Goal: Information Seeking & Learning: Learn about a topic

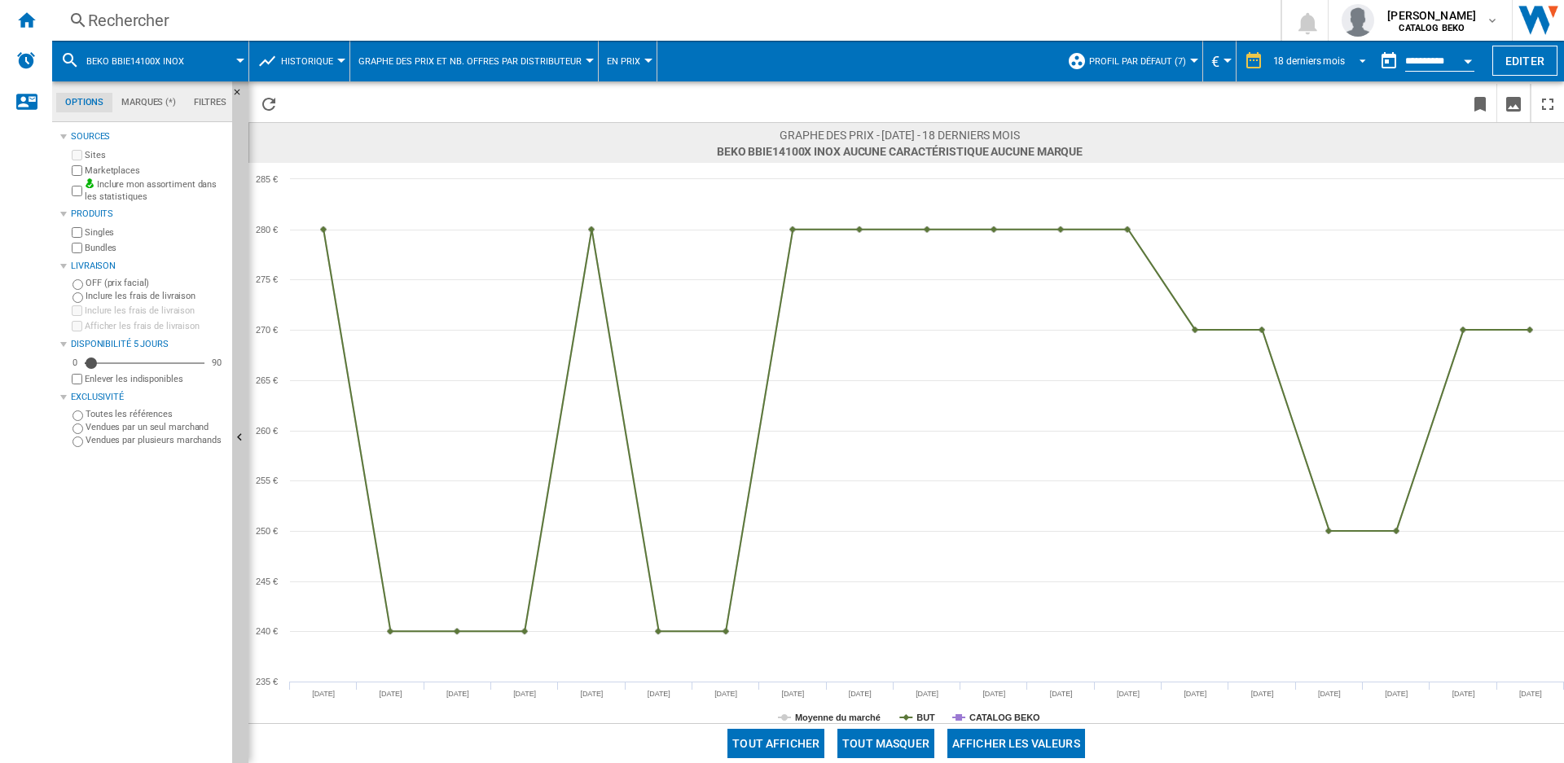
click at [1287, 59] on div "18 derniers mois" at bounding box center [1309, 60] width 72 height 11
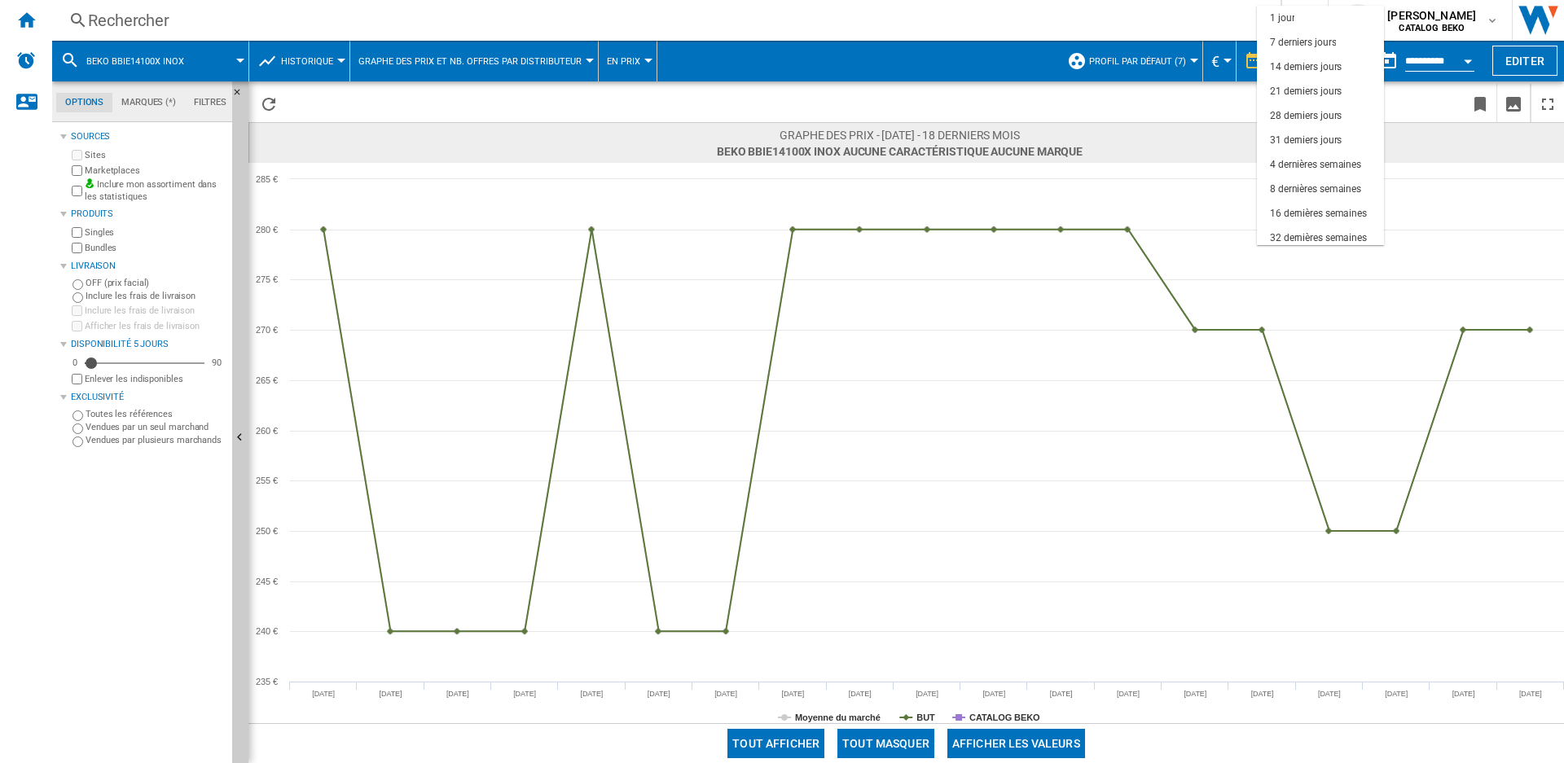
scroll to position [103, 0]
click at [1305, 176] on md-option "6 derniers mois" at bounding box center [1320, 184] width 127 height 24
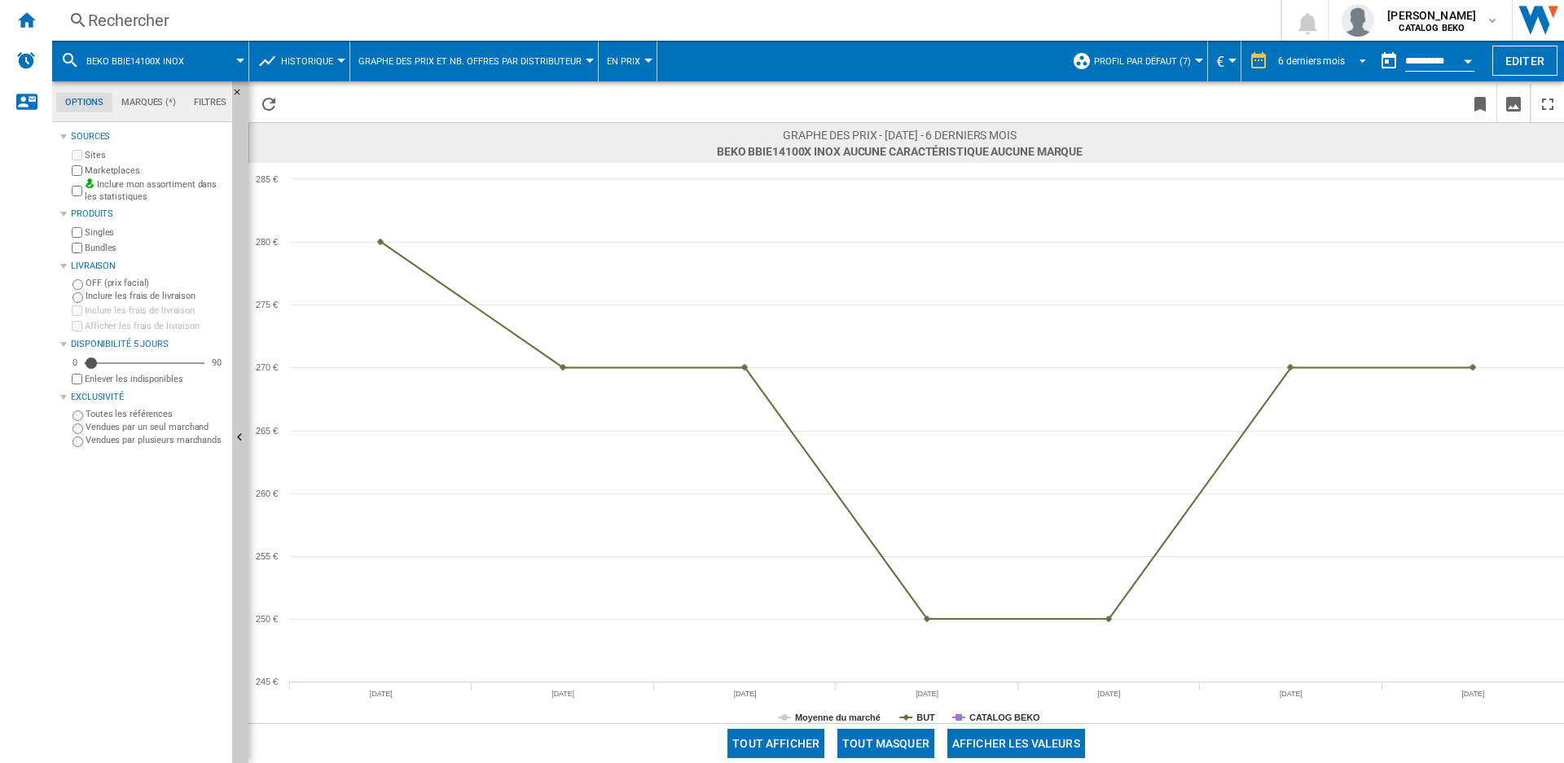
click at [1319, 61] on div "6 derniers mois" at bounding box center [1311, 60] width 67 height 11
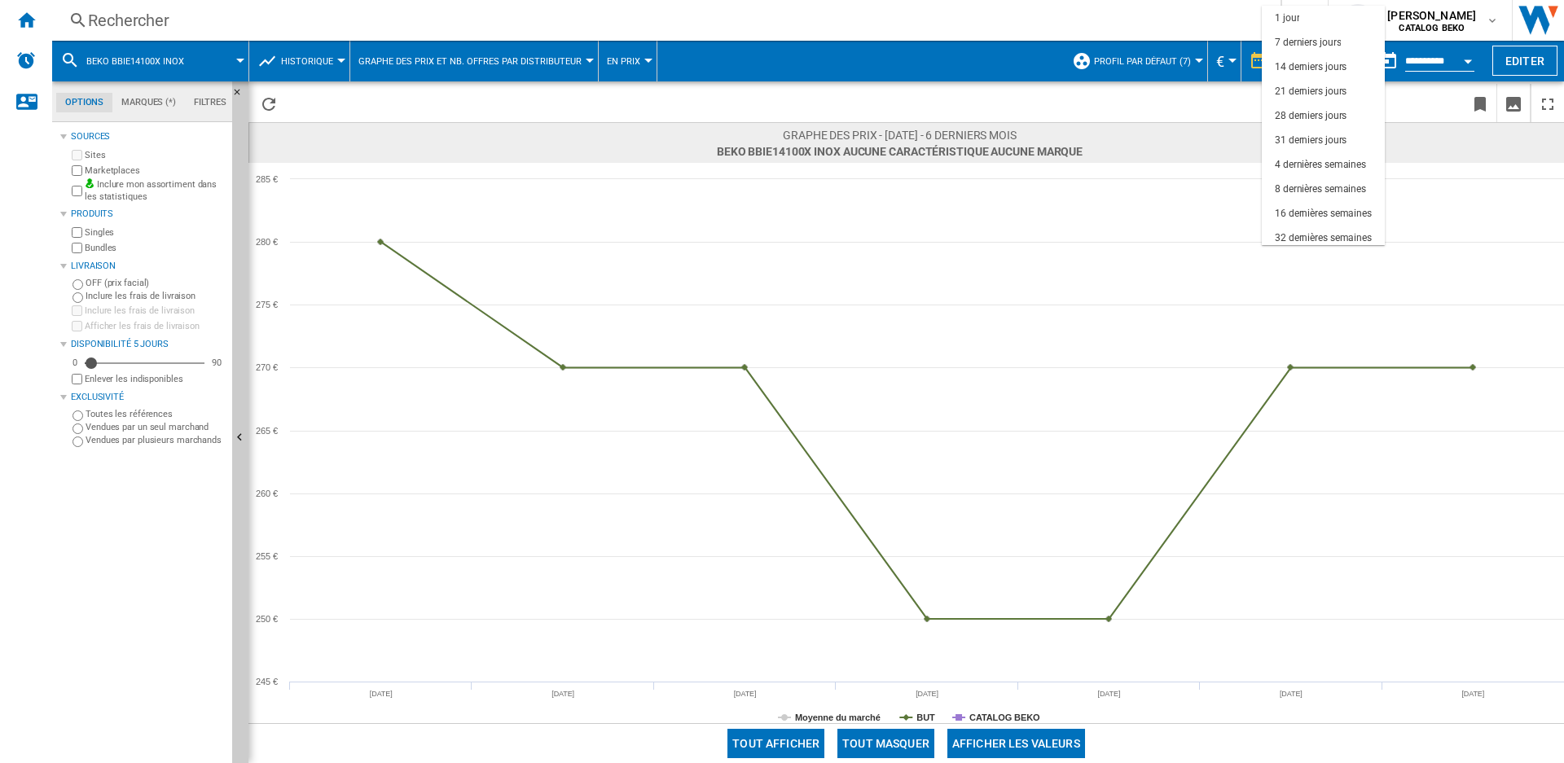
scroll to position [103, 0]
click at [1318, 204] on div "12 derniers mois" at bounding box center [1311, 209] width 72 height 14
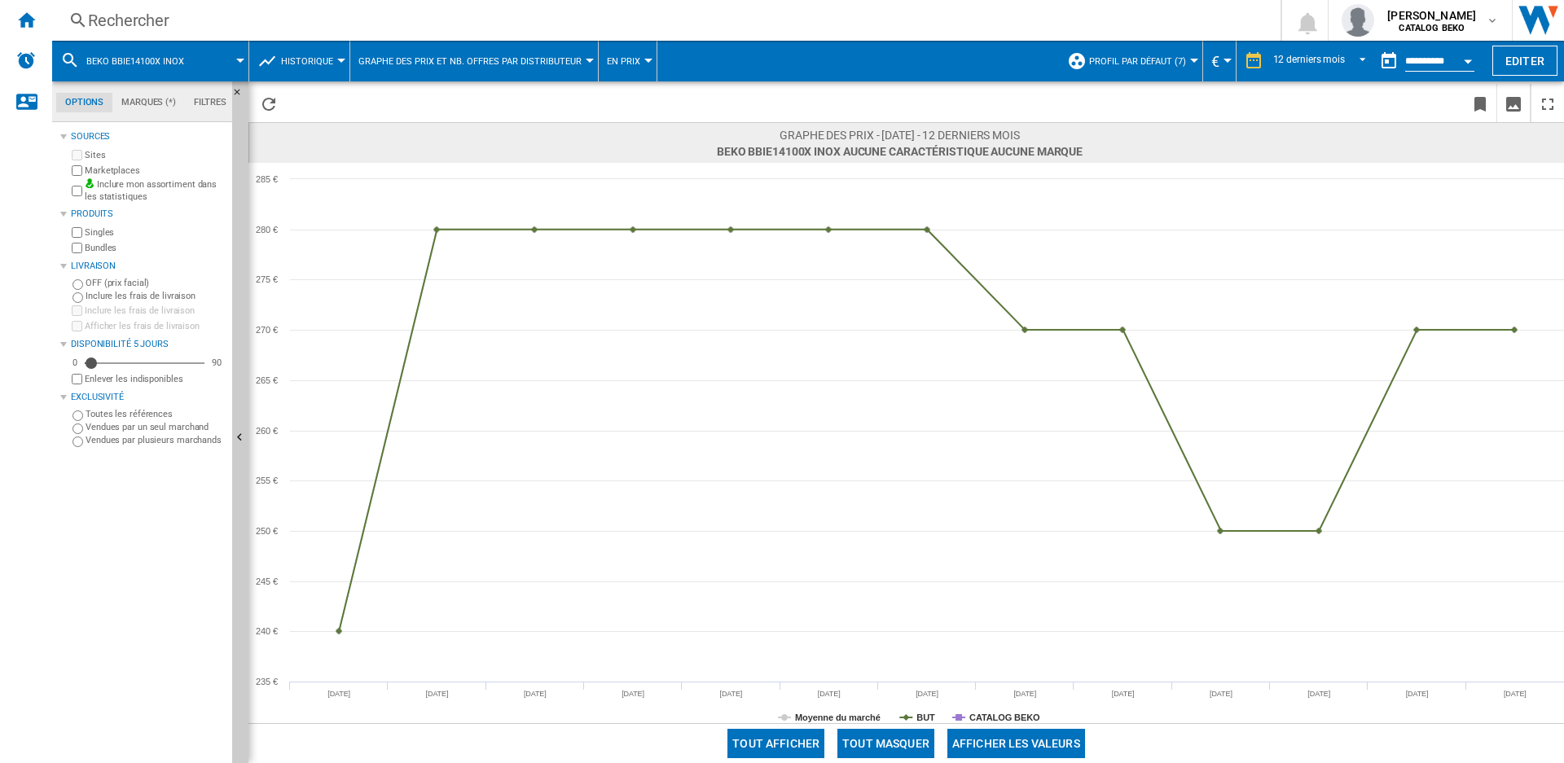
click at [142, 57] on span "BEKO BBIE14100X INOX" at bounding box center [135, 61] width 98 height 11
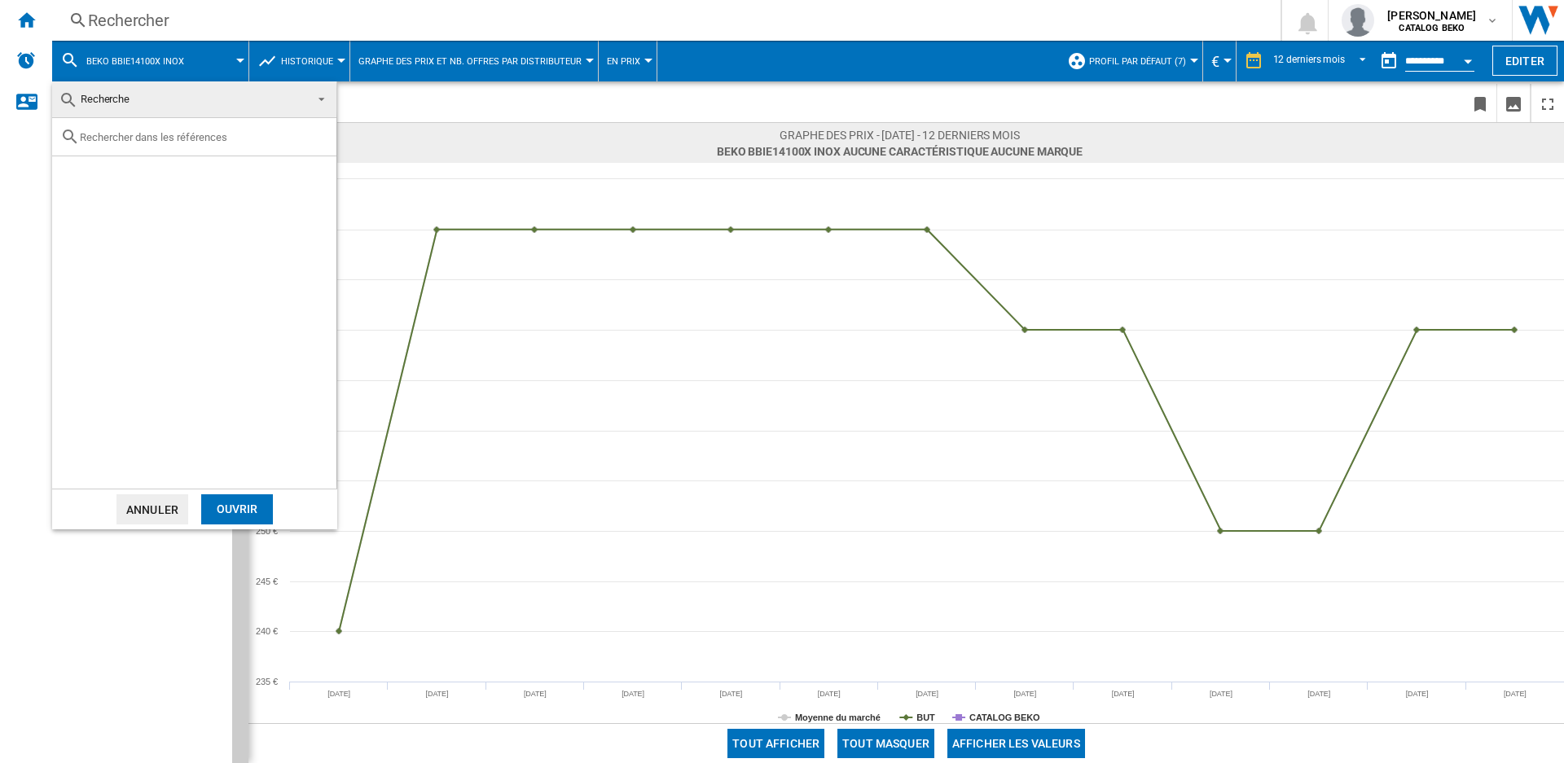
click at [150, 25] on md-backdrop at bounding box center [782, 381] width 1564 height 763
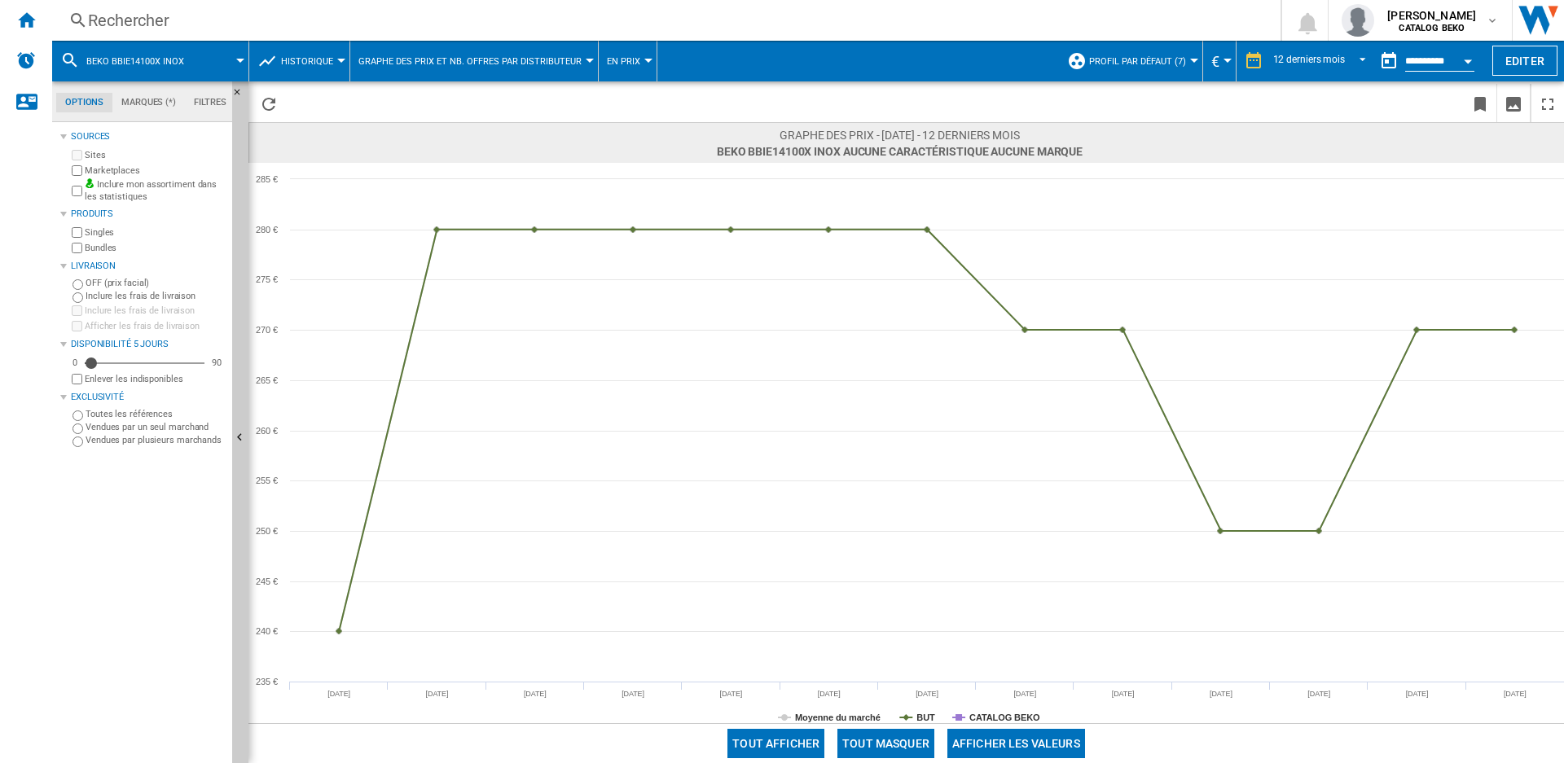
click at [108, 20] on div "Rechercher" at bounding box center [663, 20] width 1150 height 23
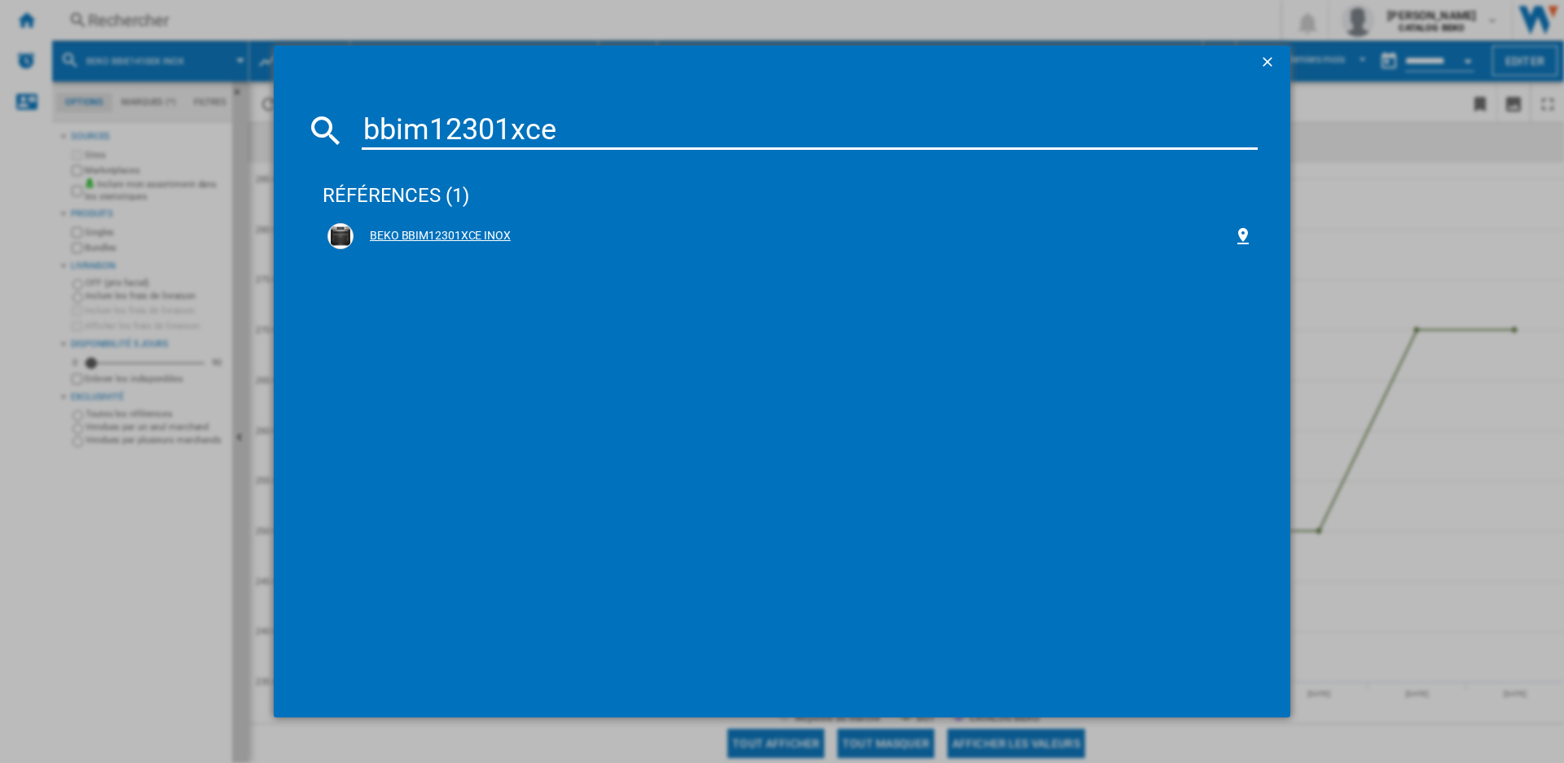
type input "bbim12301xce"
click at [426, 227] on div "BEKO BBIM12301XCE INOX" at bounding box center [789, 236] width 925 height 26
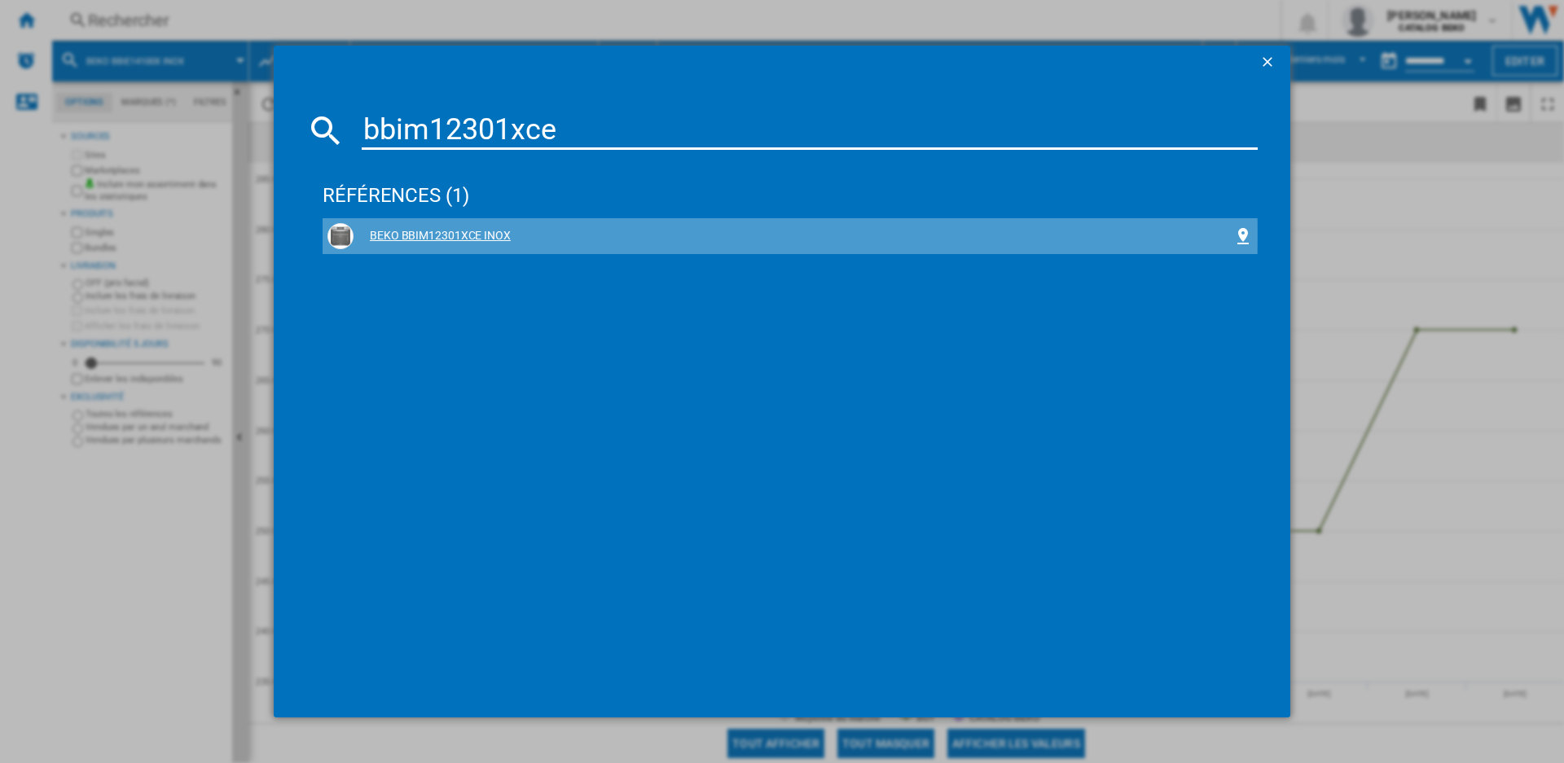
click at [410, 236] on div "BEKO BBIM12301XCE INOX" at bounding box center [793, 236] width 880 height 16
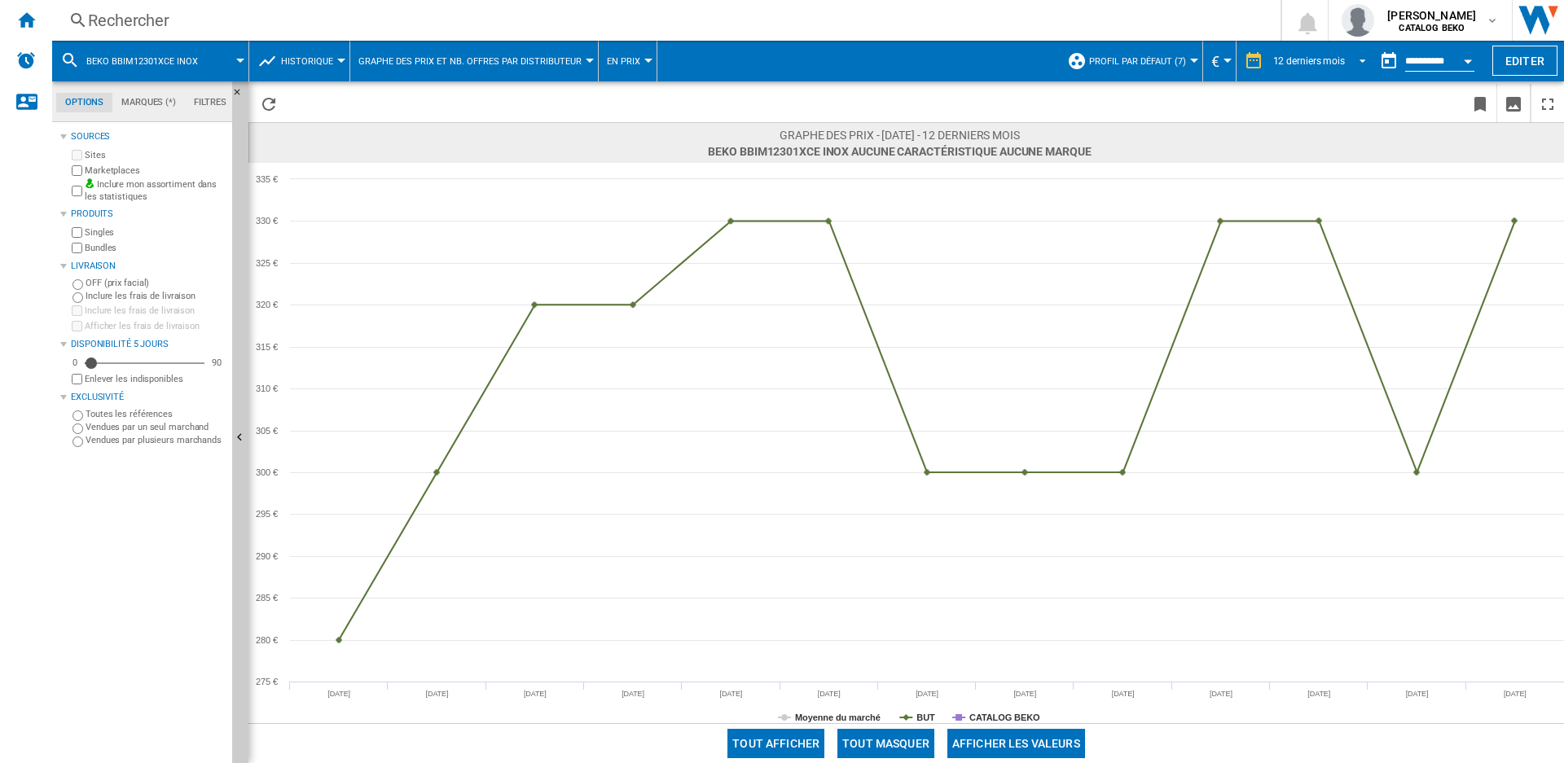
click at [1306, 57] on div "12 derniers mois" at bounding box center [1309, 60] width 72 height 11
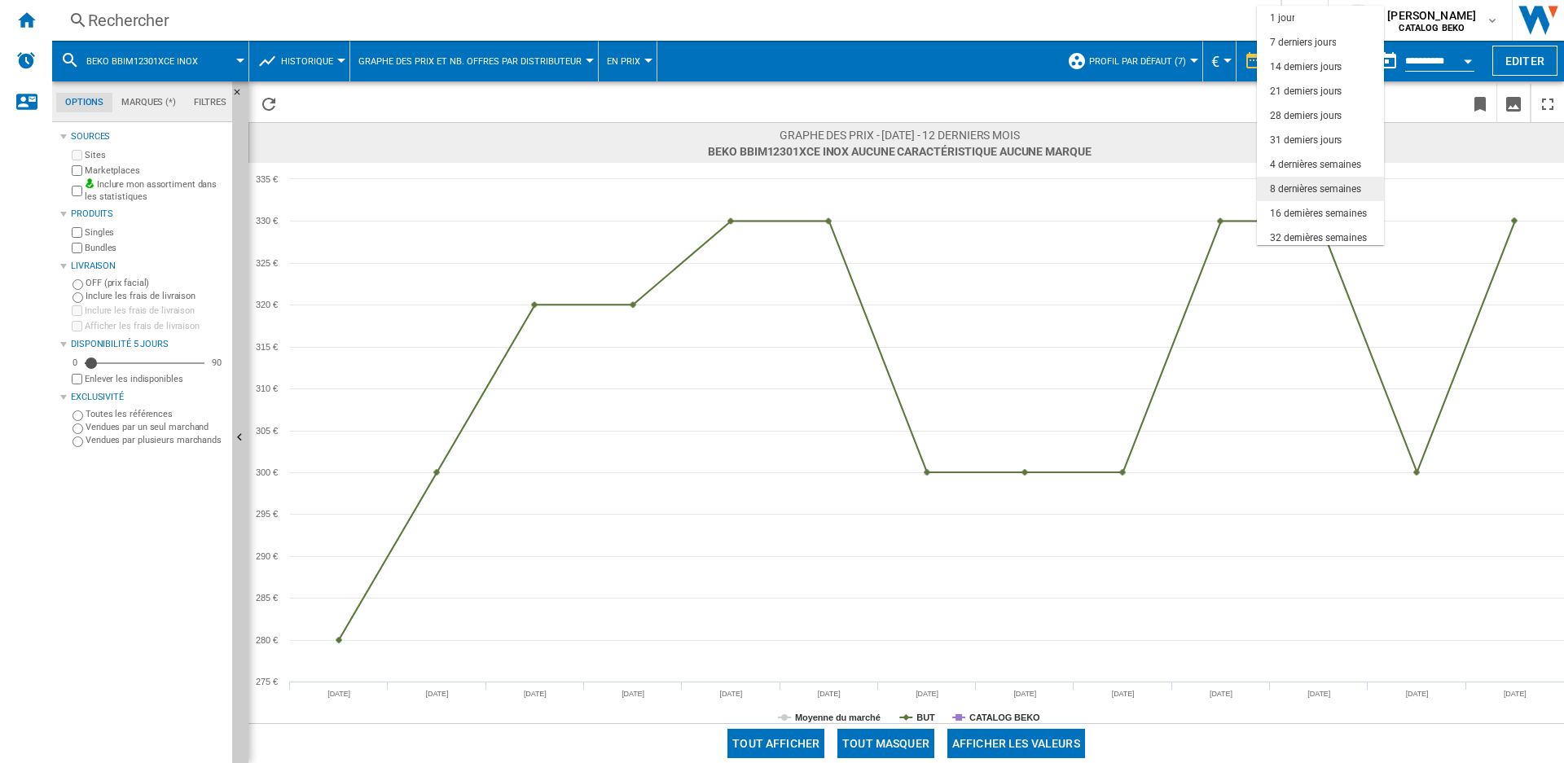
scroll to position [103, 0]
click at [1298, 228] on div "18 derniers mois" at bounding box center [1306, 233] width 72 height 14
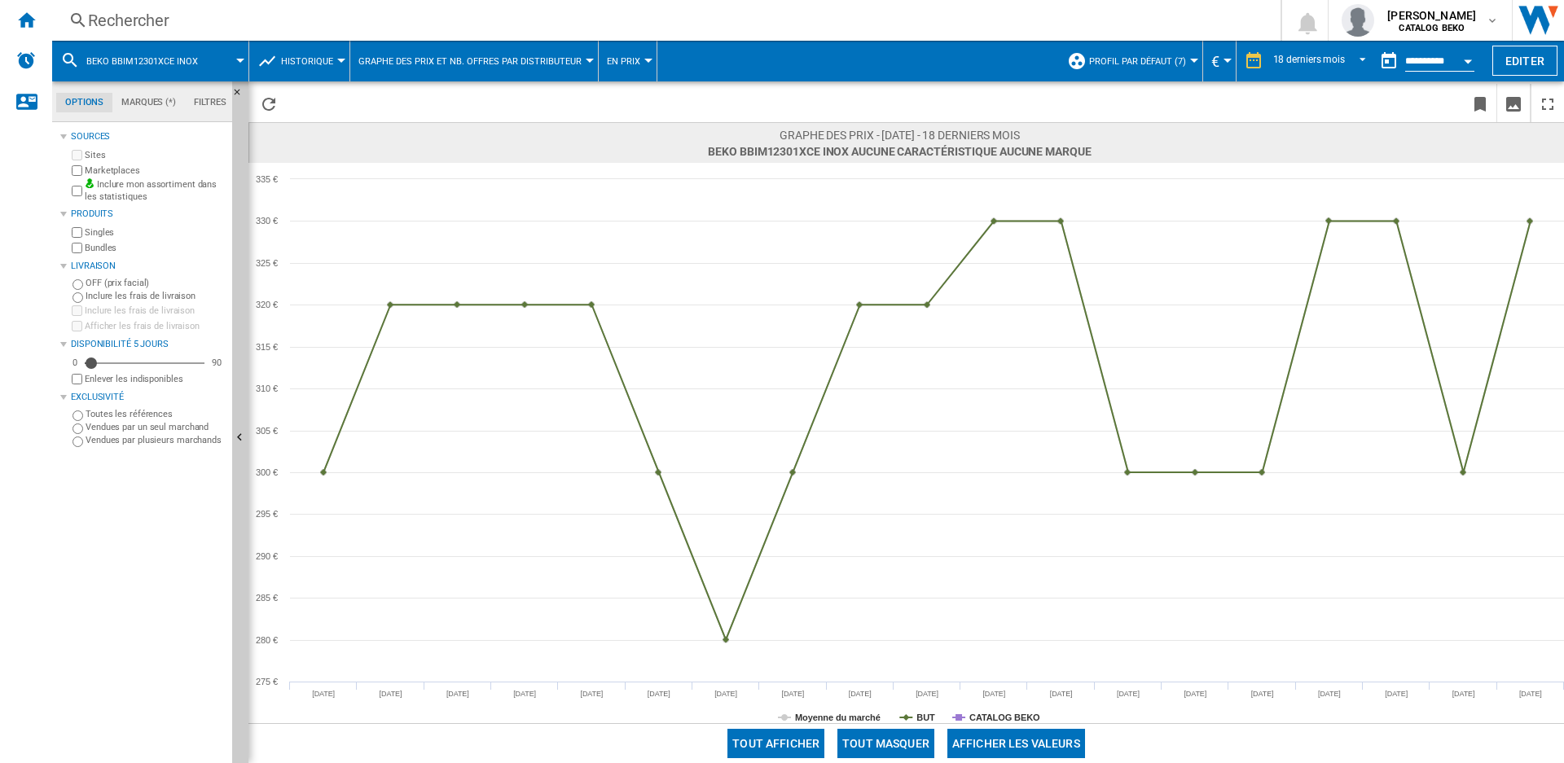
click at [156, 31] on div "Rechercher" at bounding box center [663, 20] width 1150 height 23
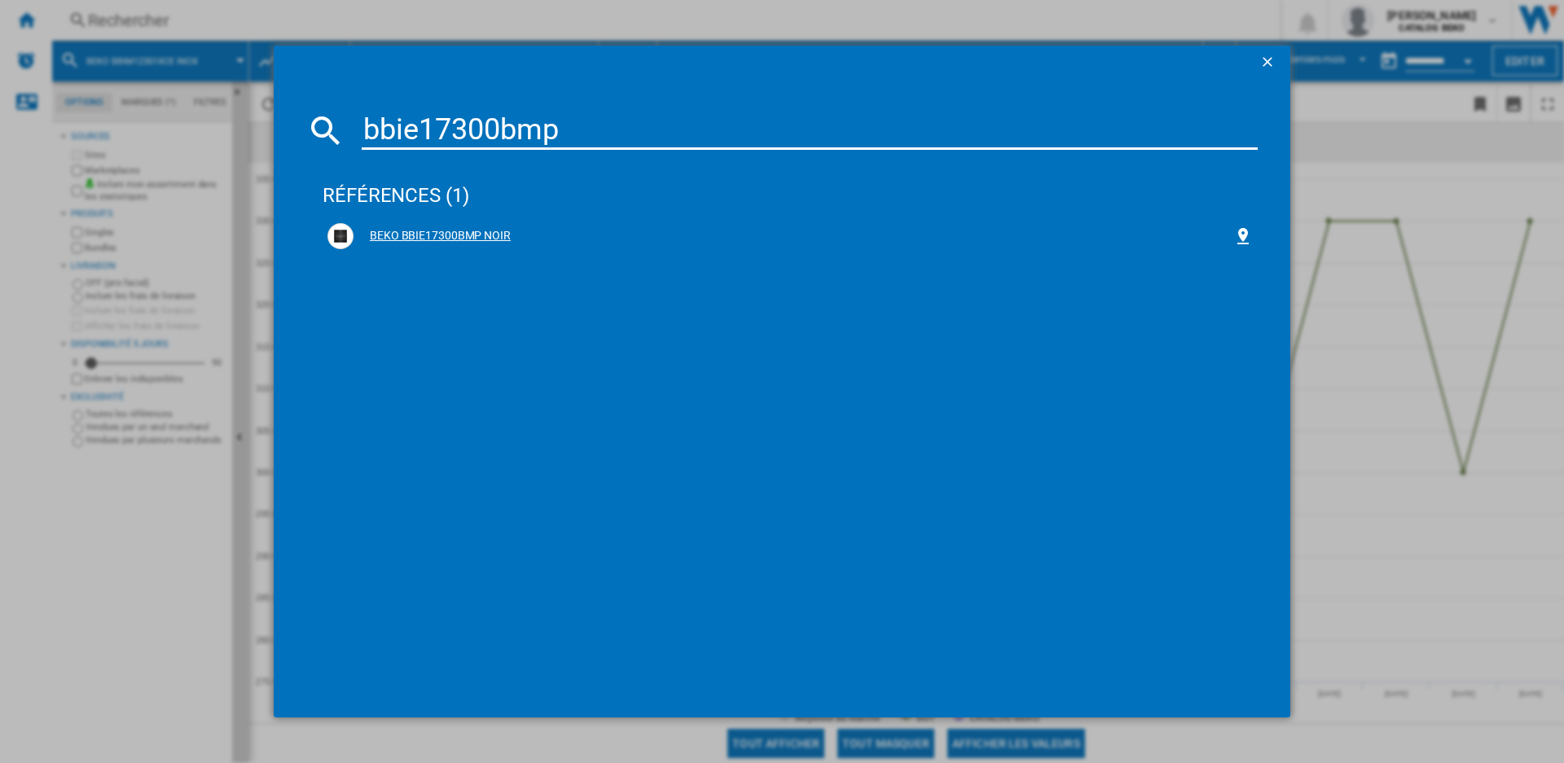
type input "bbie17300bmp"
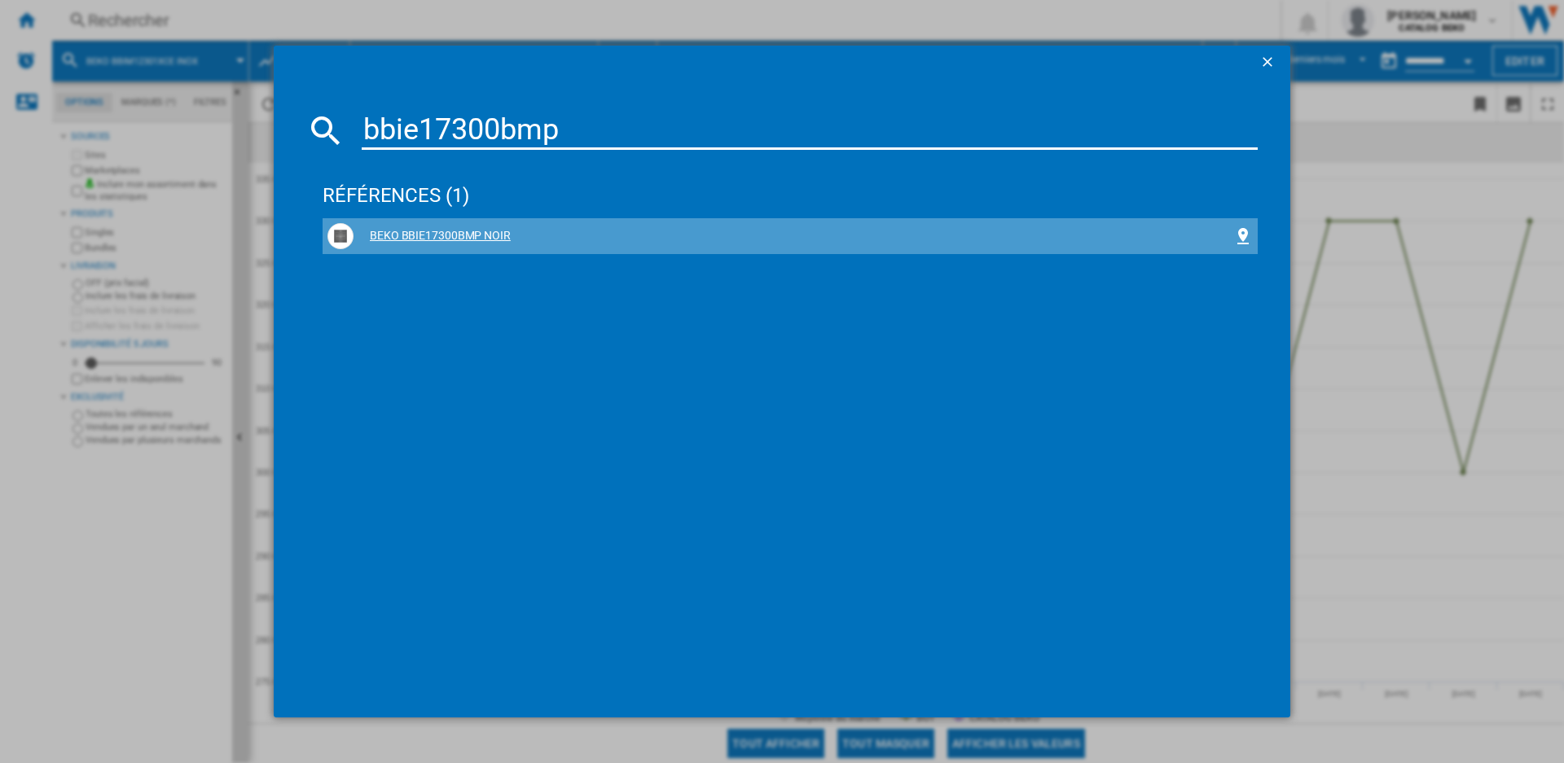
click at [457, 234] on div "BEKO BBIE17300BMP NOIR" at bounding box center [793, 236] width 880 height 16
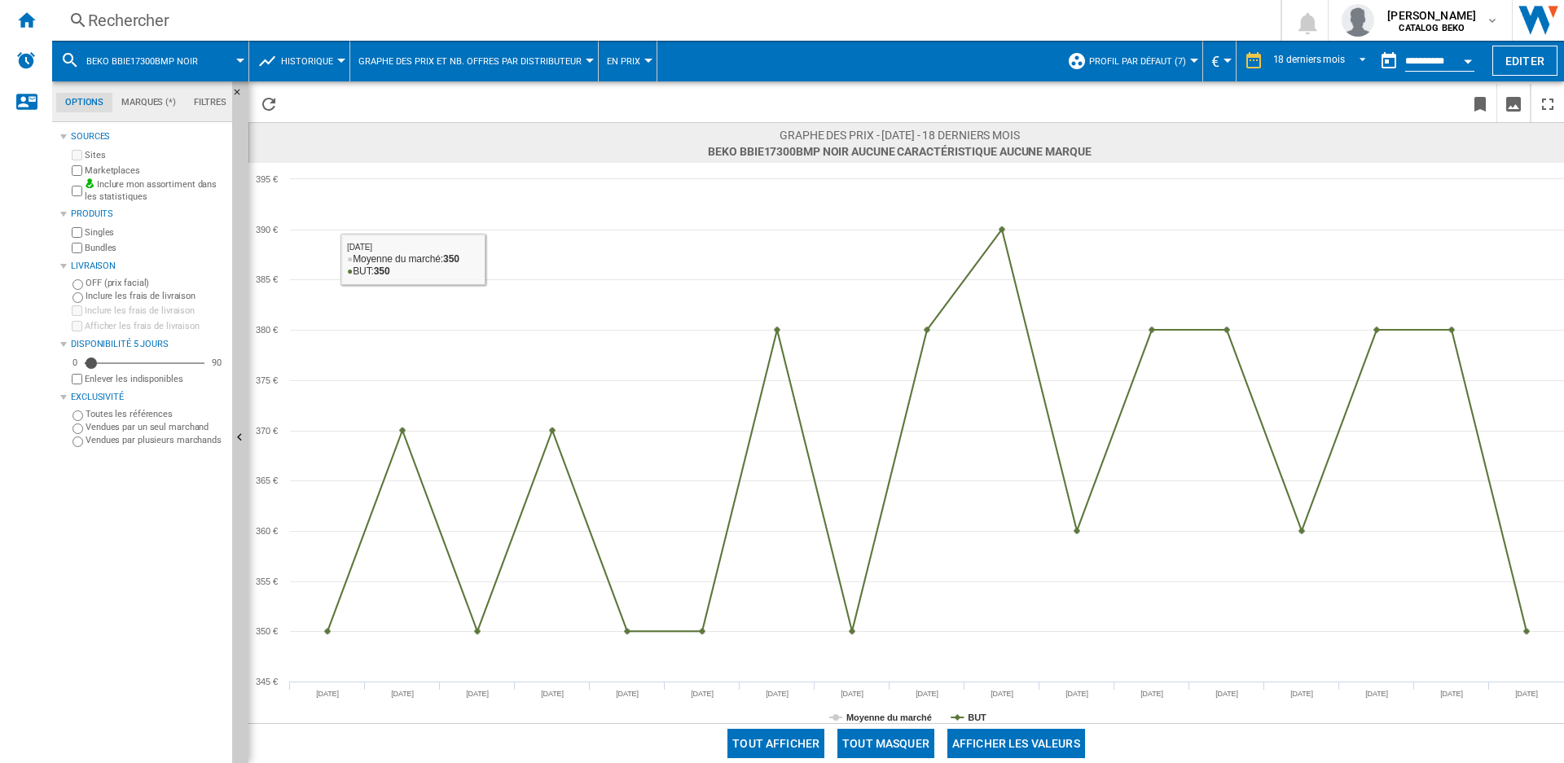
click at [167, 50] on button "BEKO BBIE17300BMP NOIR" at bounding box center [150, 61] width 128 height 41
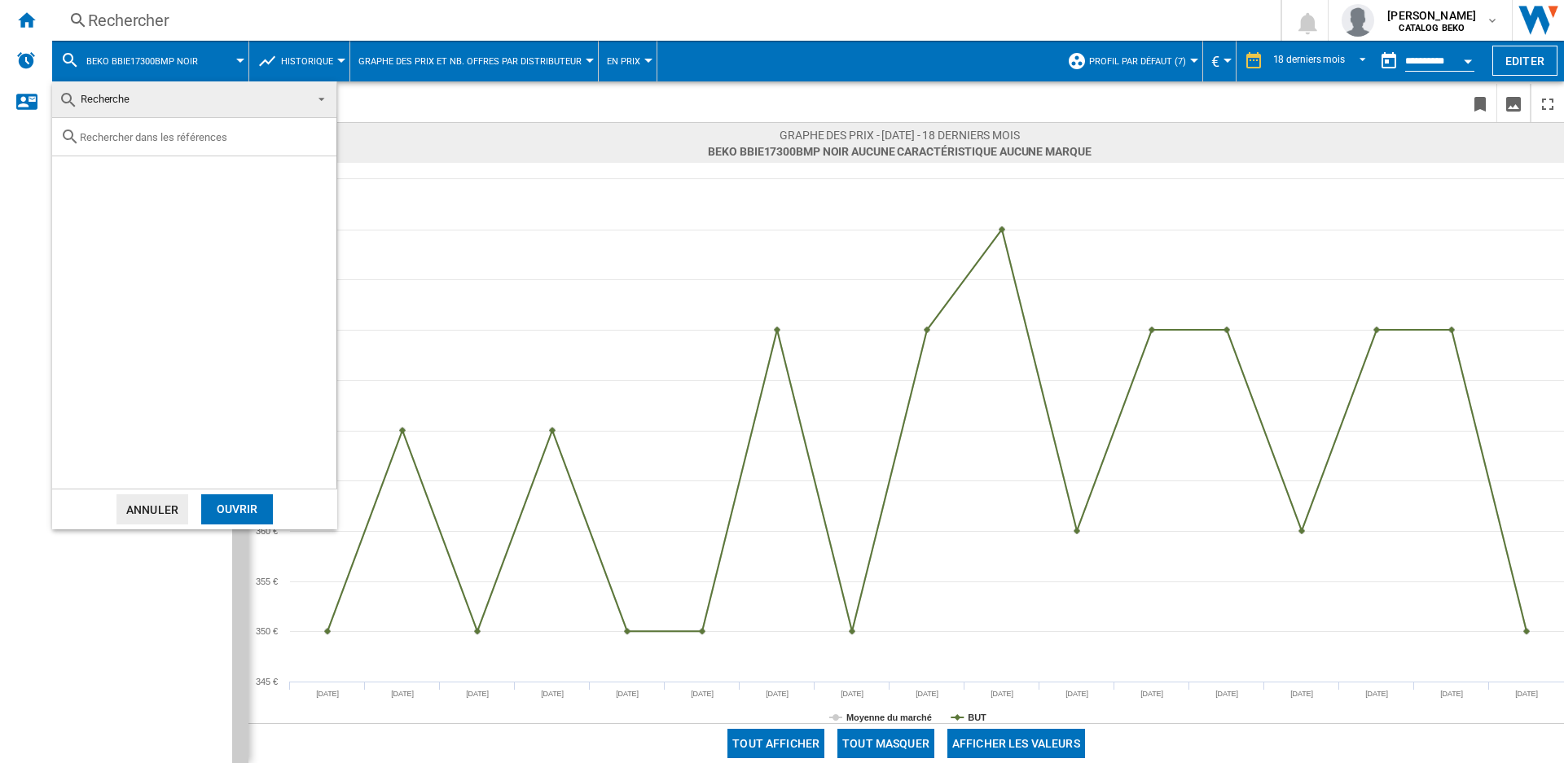
click at [144, 101] on span "Recherche" at bounding box center [181, 99] width 245 height 23
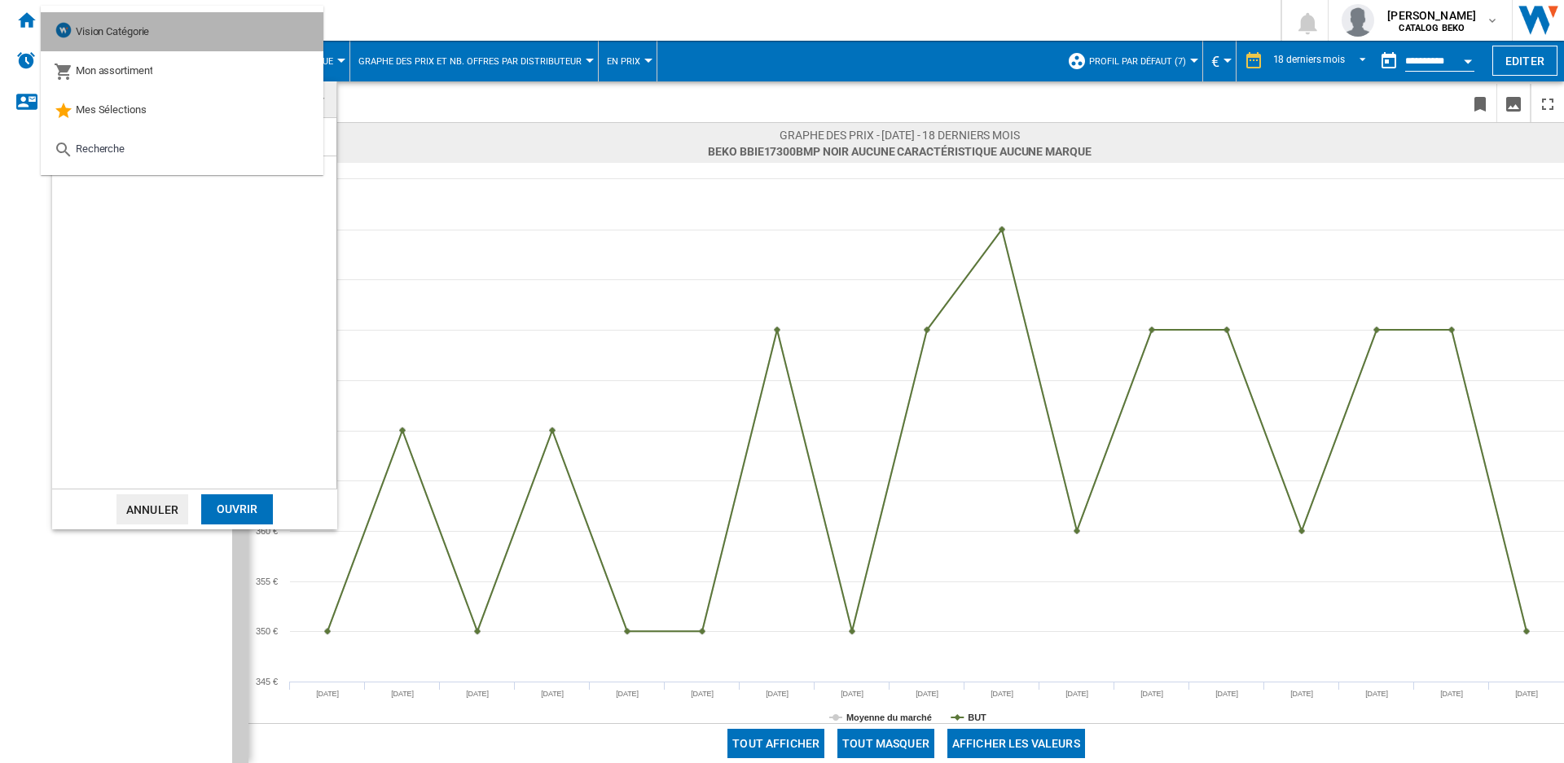
click at [161, 15] on md-option "Vision Catégorie" at bounding box center [182, 31] width 283 height 39
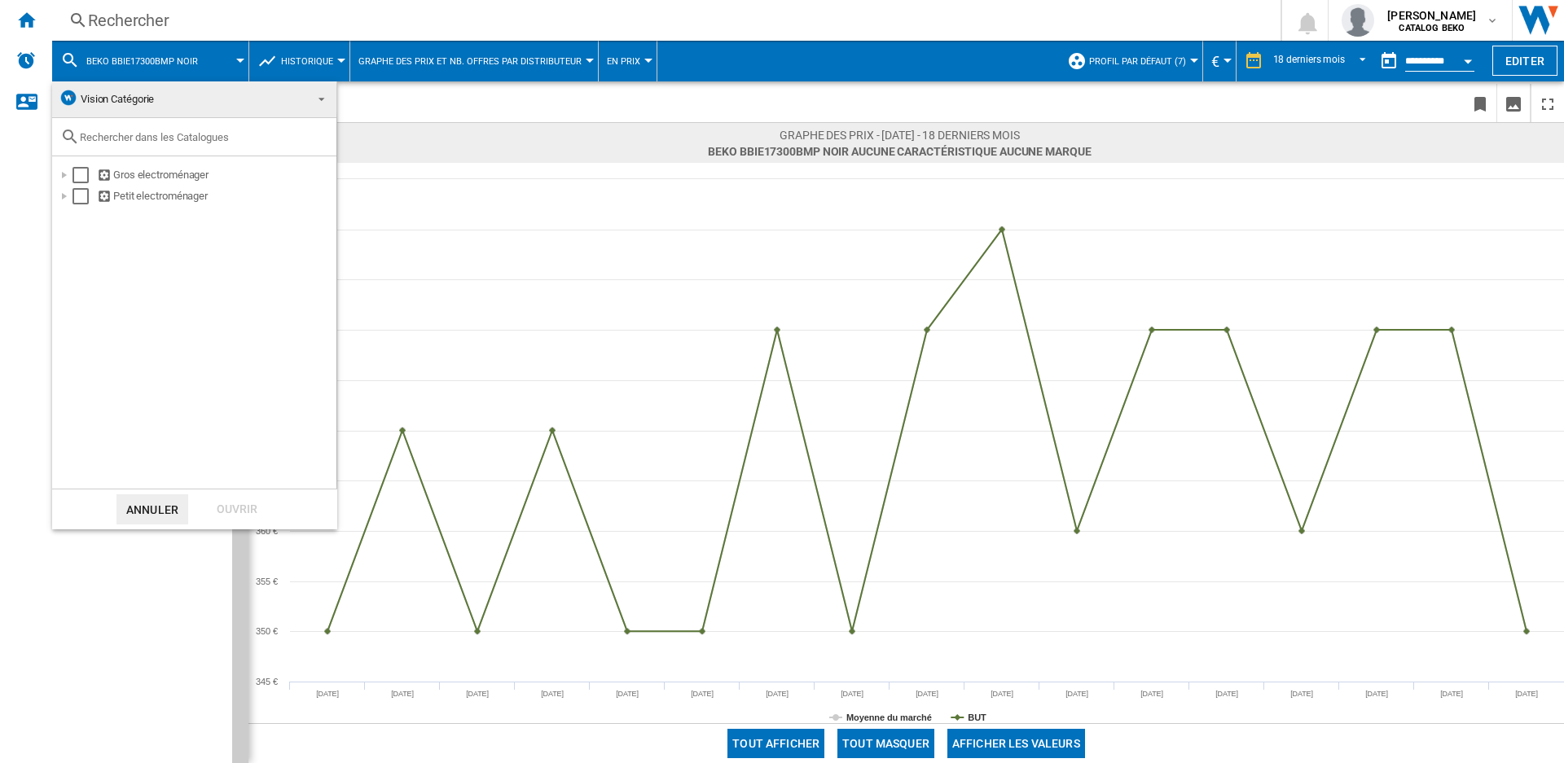
drag, startPoint x: 163, startPoint y: 20, endPoint x: 144, endPoint y: 30, distance: 21.5
click at [160, 22] on md-backdrop at bounding box center [782, 381] width 1564 height 763
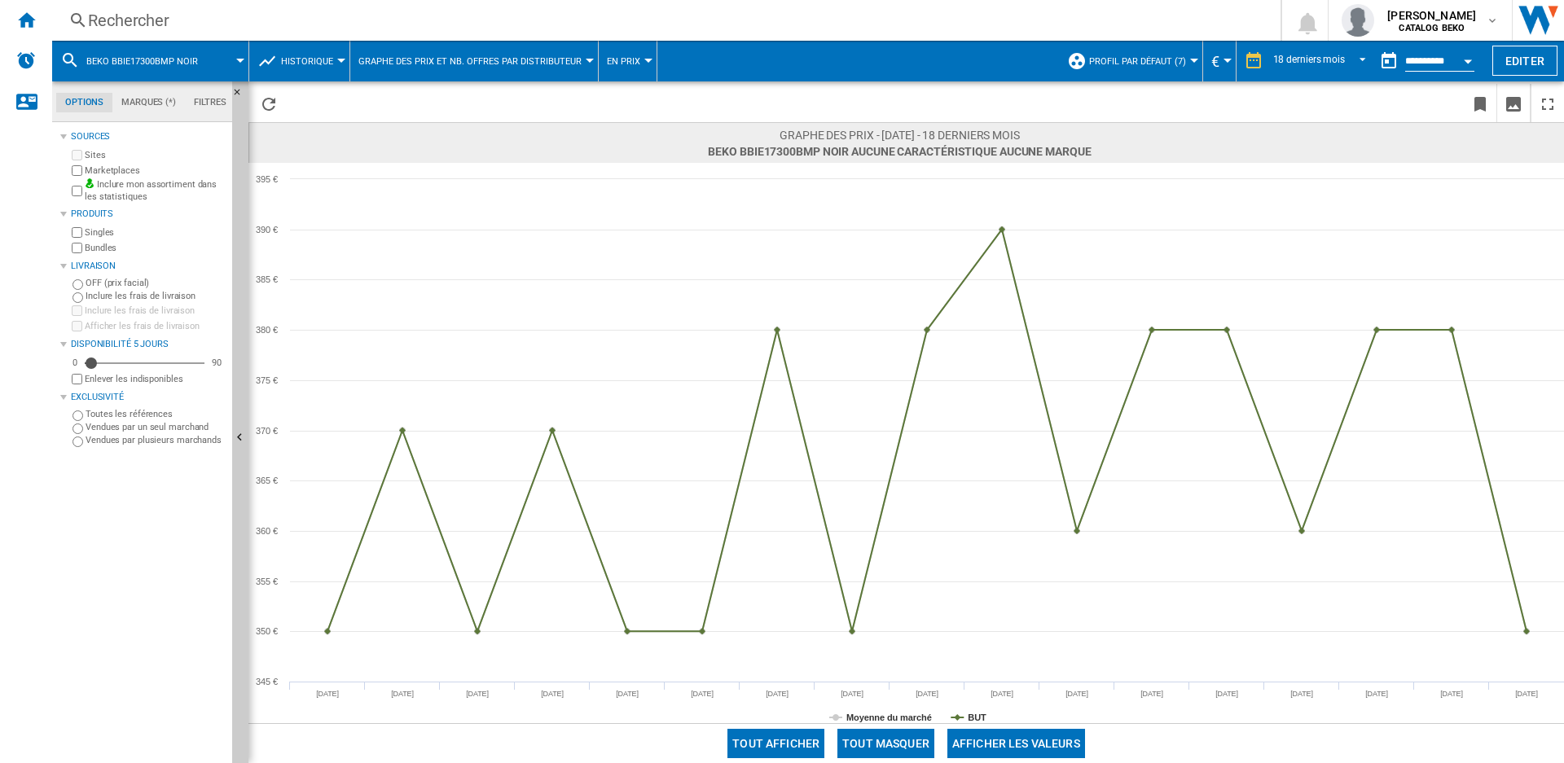
click at [142, 30] on div "Rechercher" at bounding box center [663, 20] width 1150 height 23
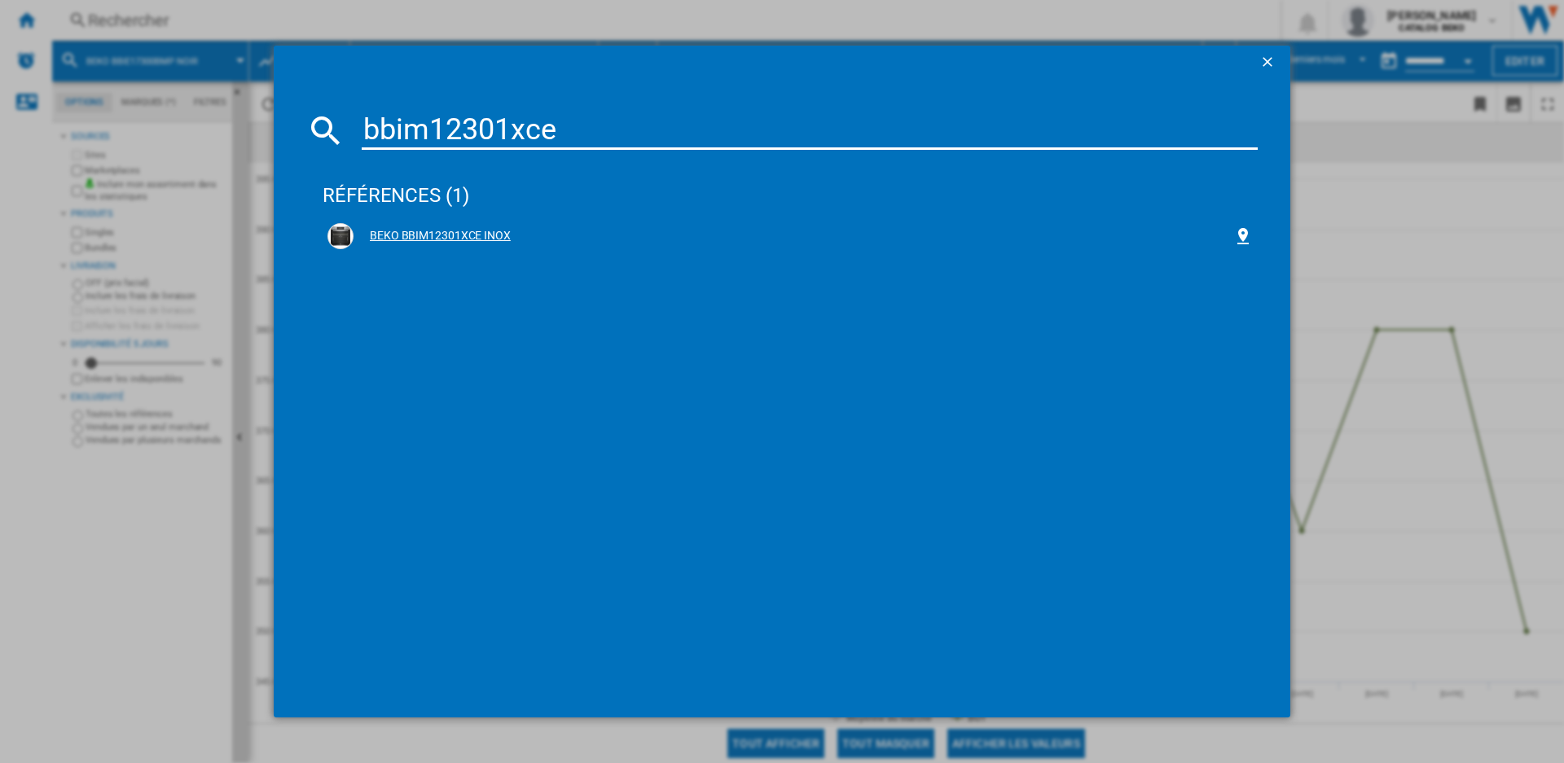
type input "bbim12301xce"
click at [408, 236] on div "BEKO BBIM12301XCE INOX" at bounding box center [793, 236] width 880 height 16
